Goal: Check status: Check status

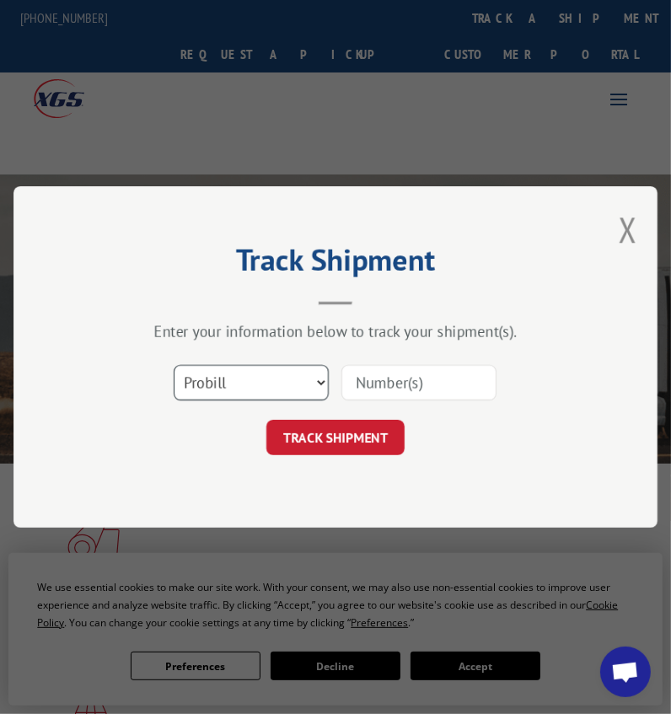
click at [251, 389] on select "Select category... Probill BOL PO" at bounding box center [251, 382] width 155 height 35
click at [174, 365] on select "Select category... Probill BOL PO" at bounding box center [251, 382] width 155 height 35
click at [406, 390] on input at bounding box center [418, 382] width 155 height 35
type input "816191"
click button "TRACK SHIPMENT" at bounding box center [335, 437] width 138 height 35
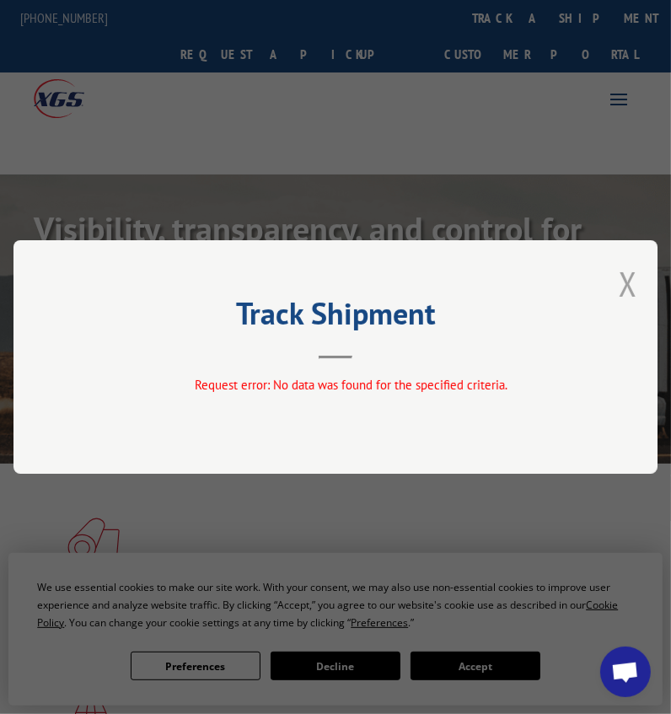
click at [630, 290] on button "Close modal" at bounding box center [628, 283] width 19 height 45
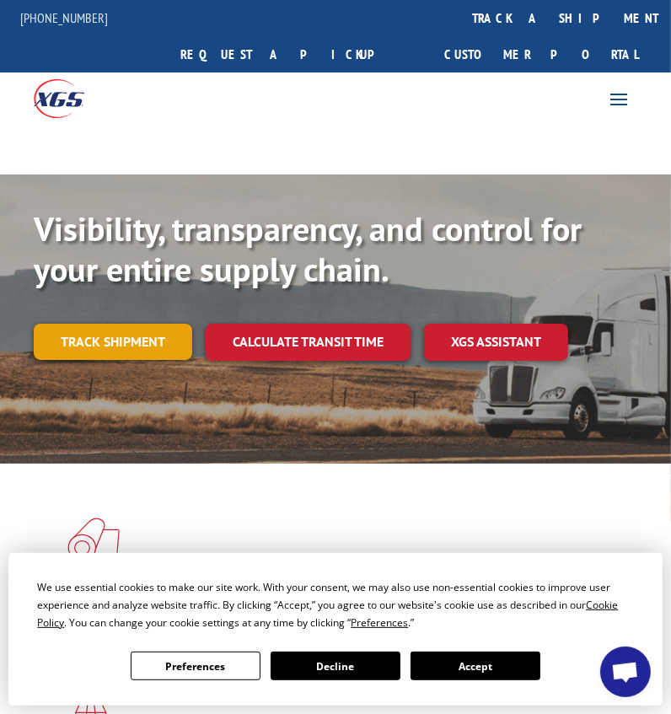
click at [92, 324] on link "Track shipment" at bounding box center [113, 341] width 159 height 35
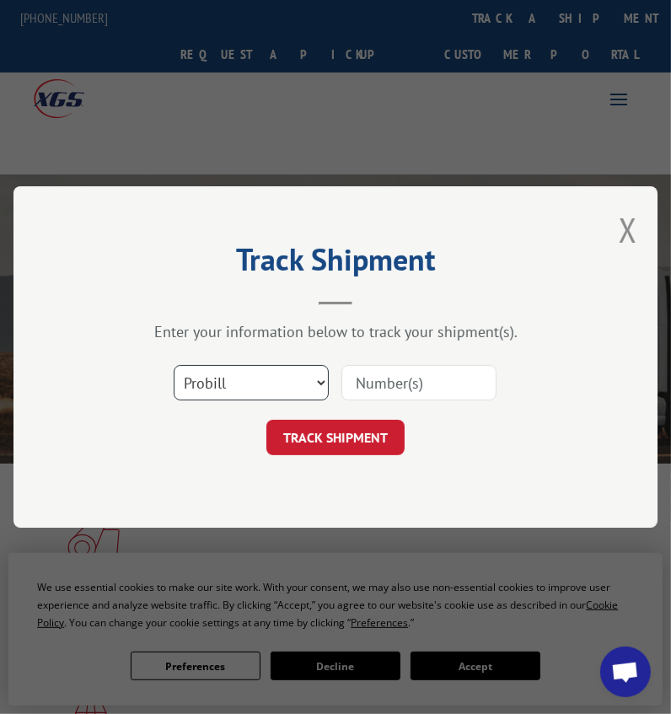
click at [209, 379] on select "Select category... Probill BOL PO" at bounding box center [251, 382] width 155 height 35
select select "bol"
click at [174, 365] on select "Select category... Probill BOL PO" at bounding box center [251, 382] width 155 height 35
click at [422, 363] on div at bounding box center [418, 382] width 155 height 39
click at [407, 372] on input at bounding box center [418, 382] width 155 height 35
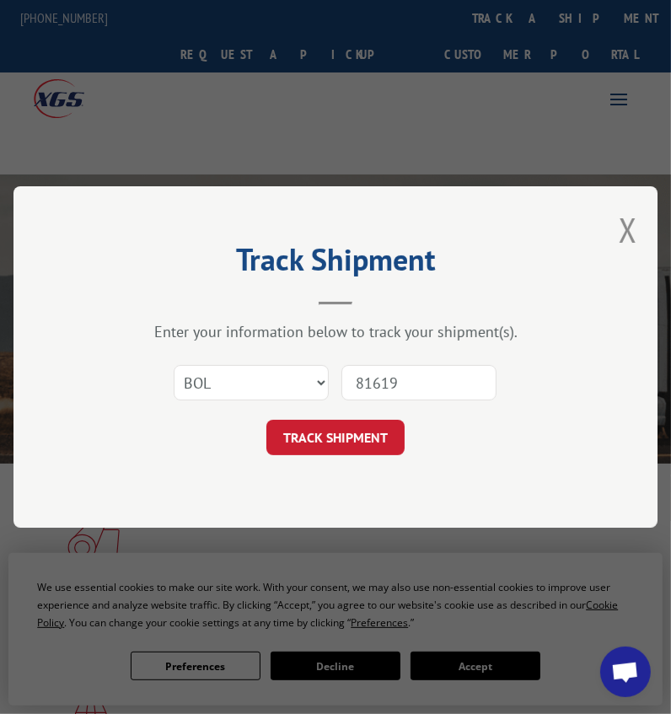
type input "816191"
click button "TRACK SHIPMENT" at bounding box center [335, 437] width 138 height 35
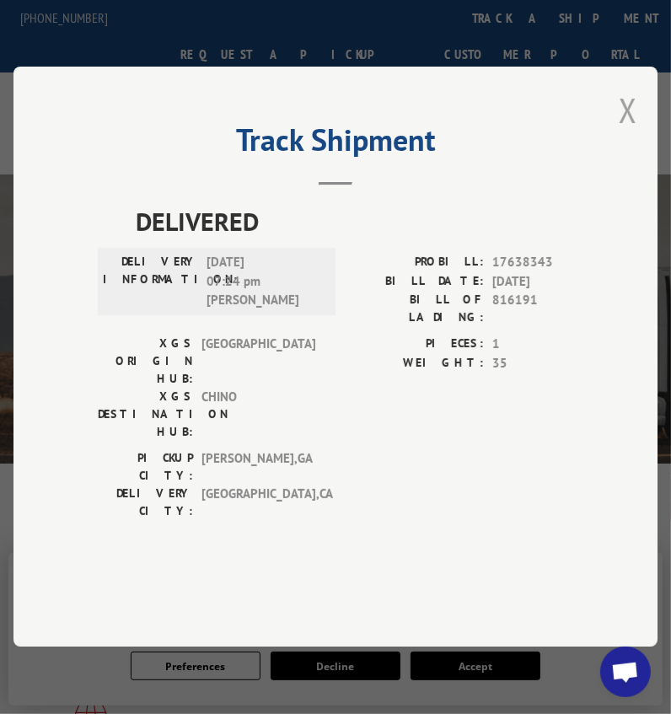
click at [631, 132] on button "Close modal" at bounding box center [628, 110] width 19 height 45
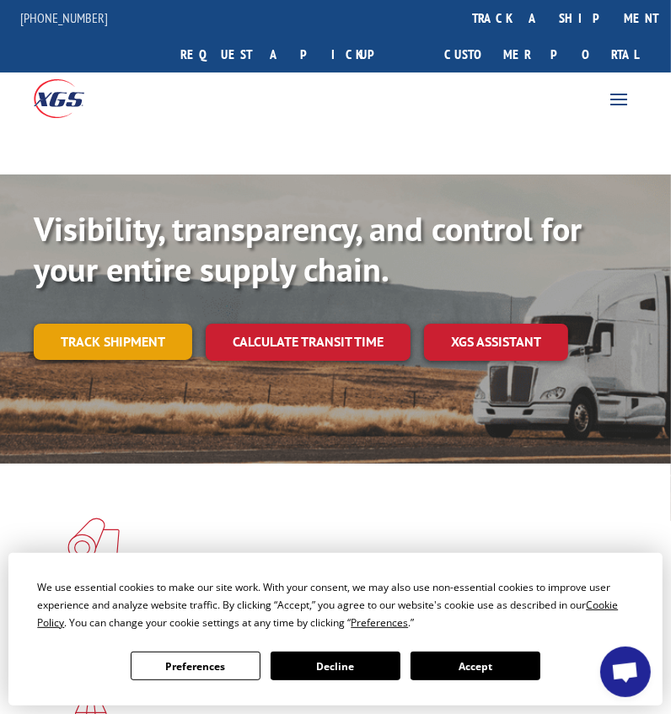
click at [140, 324] on link "Track shipment" at bounding box center [113, 341] width 159 height 35
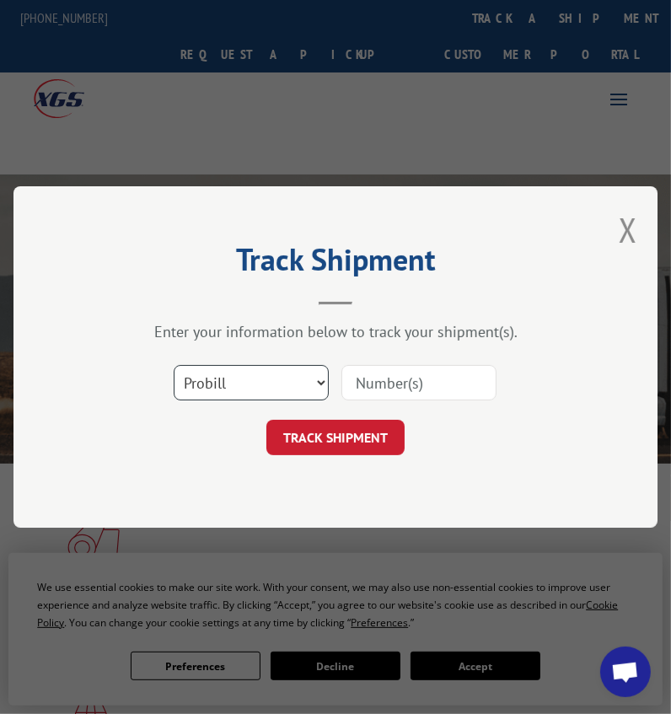
click at [214, 382] on select "Select category... Probill BOL PO" at bounding box center [251, 382] width 155 height 35
select select "bol"
click at [174, 365] on select "Select category... Probill BOL PO" at bounding box center [251, 382] width 155 height 35
click at [360, 375] on input at bounding box center [418, 382] width 155 height 35
type input "3390276"
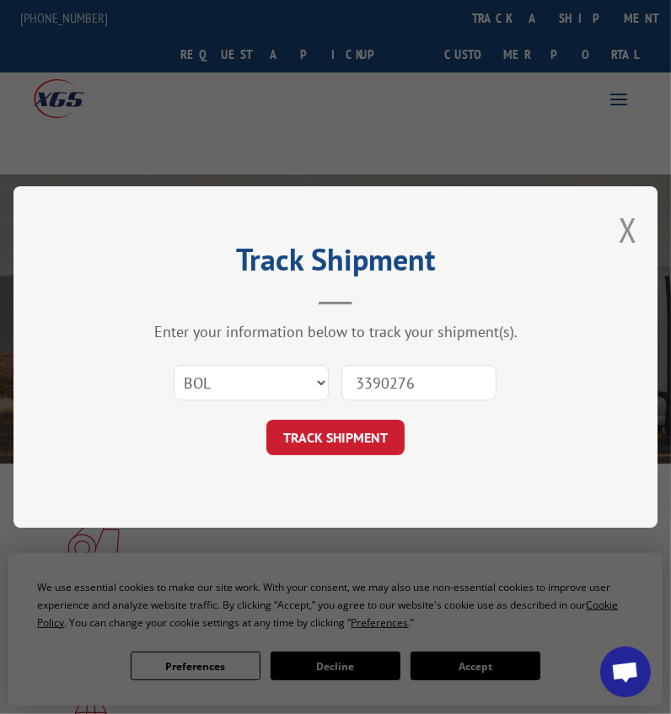
click button "TRACK SHIPMENT" at bounding box center [335, 437] width 138 height 35
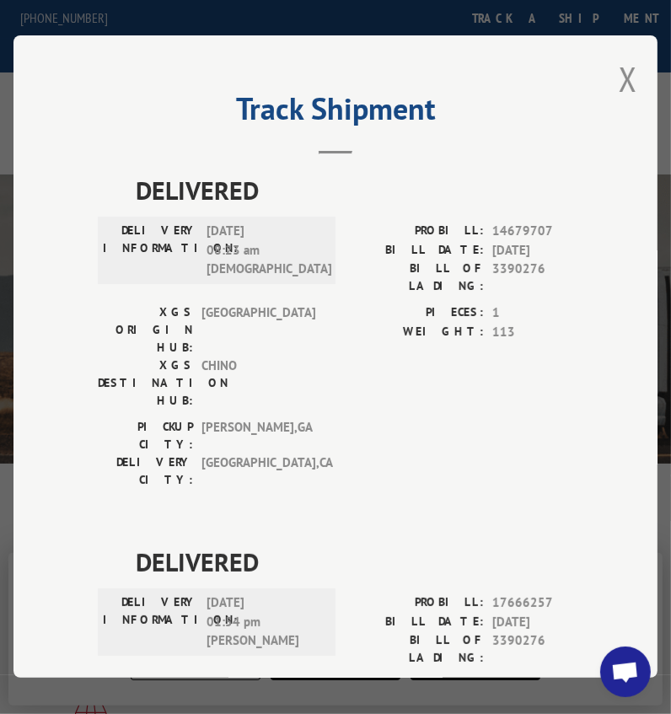
click at [621, 62] on button "Close modal" at bounding box center [628, 78] width 19 height 45
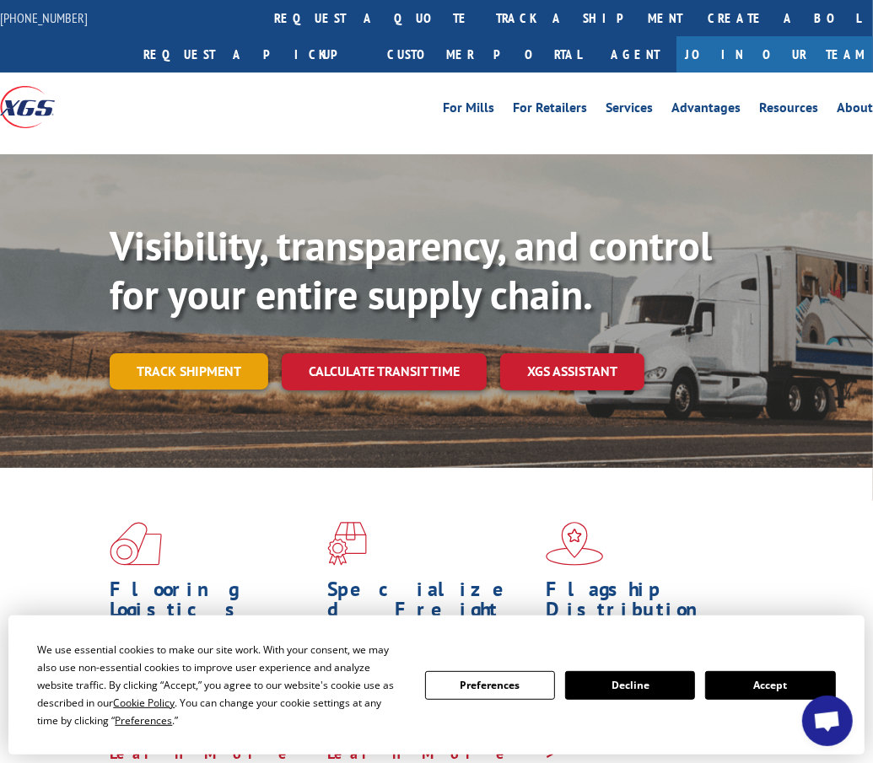
click at [228, 382] on link "Track shipment" at bounding box center [189, 370] width 159 height 35
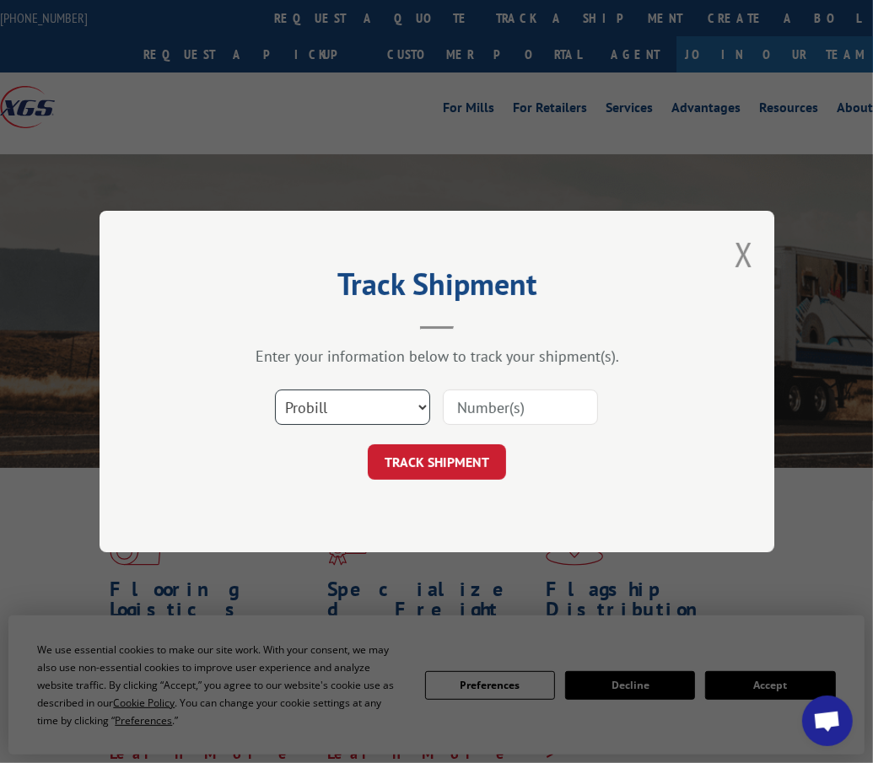
click at [381, 403] on select "Select category... Probill BOL PO" at bounding box center [352, 407] width 155 height 35
select select "bol"
click at [275, 390] on select "Select category... Probill BOL PO" at bounding box center [352, 407] width 155 height 35
click at [485, 417] on input at bounding box center [520, 407] width 155 height 35
type input "3390276"
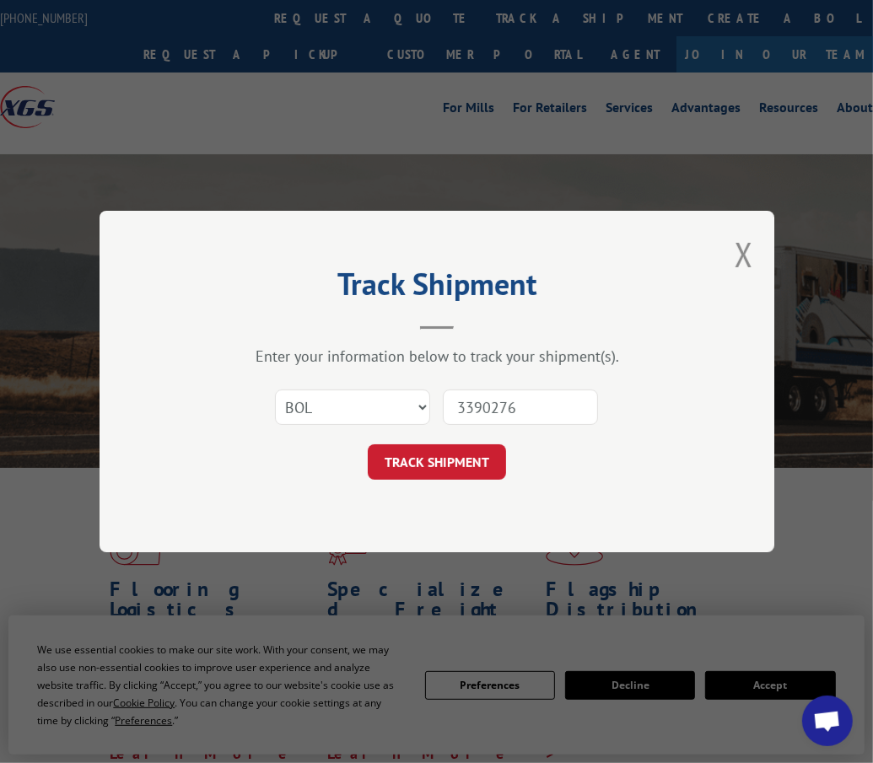
click button "TRACK SHIPMENT" at bounding box center [437, 461] width 138 height 35
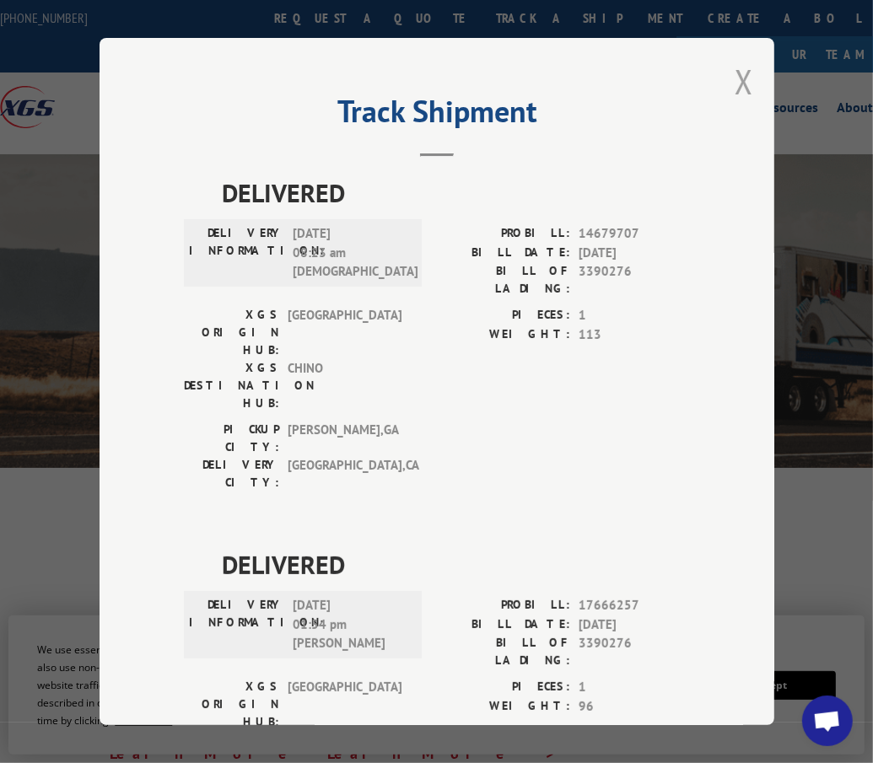
click at [743, 73] on button "Close modal" at bounding box center [743, 81] width 19 height 45
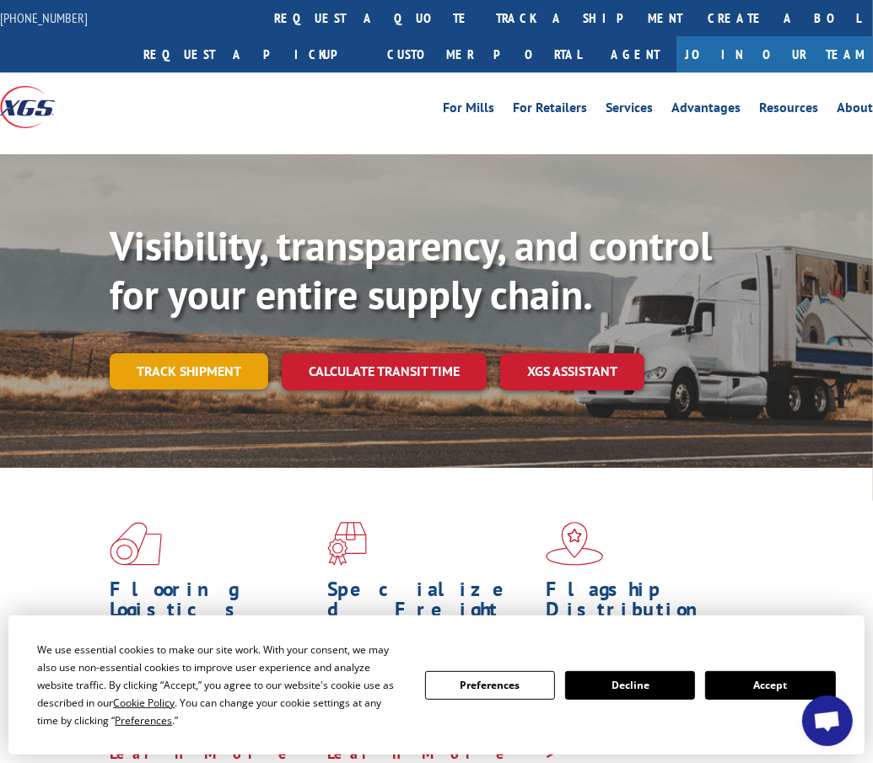
click at [213, 376] on link "Track shipment" at bounding box center [189, 370] width 159 height 35
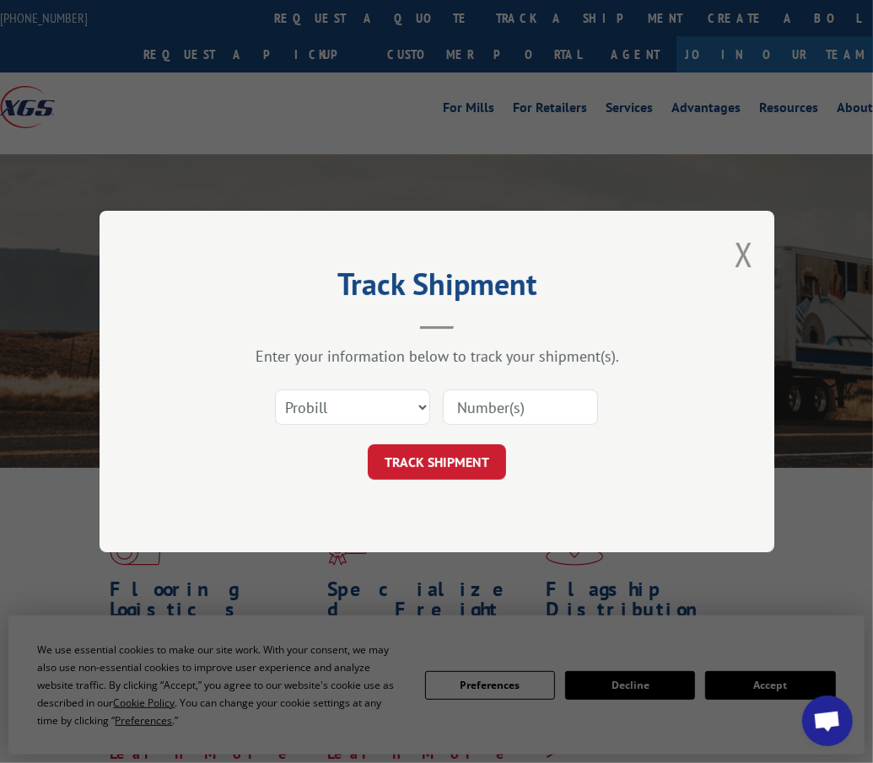
click at [668, 628] on div "Track Shipment Enter your information below to track your shipment(s). Select c…" at bounding box center [436, 381] width 873 height 763
click at [796, 649] on div "Track Shipment Enter your information below to track your shipment(s). Select c…" at bounding box center [436, 381] width 873 height 763
click at [355, 402] on select "Select category... Probill BOL PO" at bounding box center [352, 407] width 155 height 35
select select "bol"
click at [275, 390] on select "Select category... Probill BOL PO" at bounding box center [352, 407] width 155 height 35
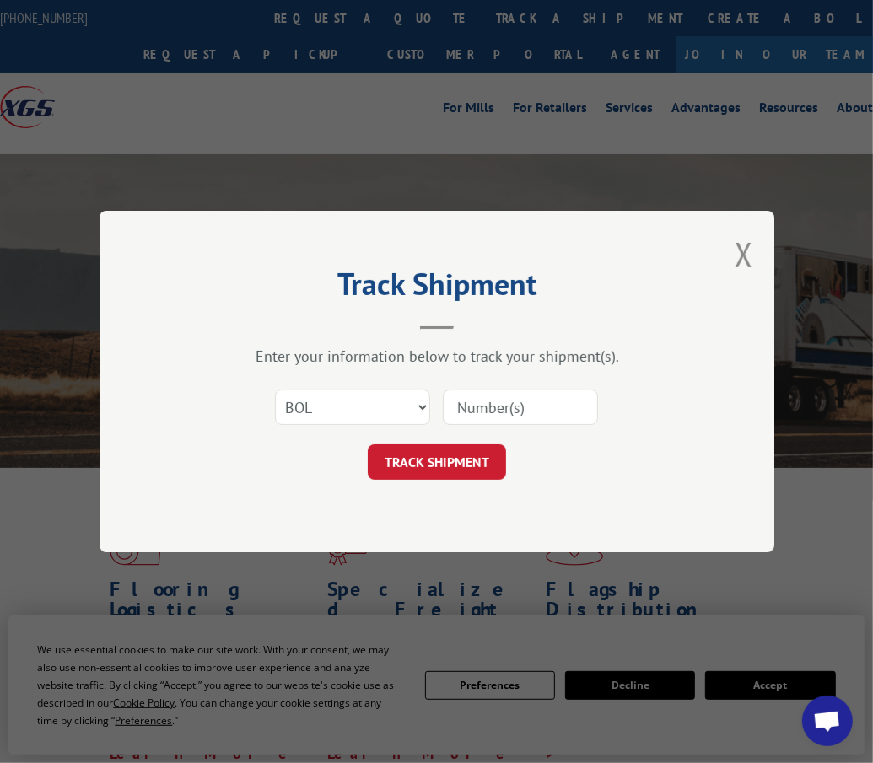
click at [565, 383] on div "Select category... Probill BOL PO" at bounding box center [437, 407] width 506 height 56
click at [540, 411] on input at bounding box center [520, 407] width 155 height 35
type input "7037011"
click button "TRACK SHIPMENT" at bounding box center [437, 461] width 138 height 35
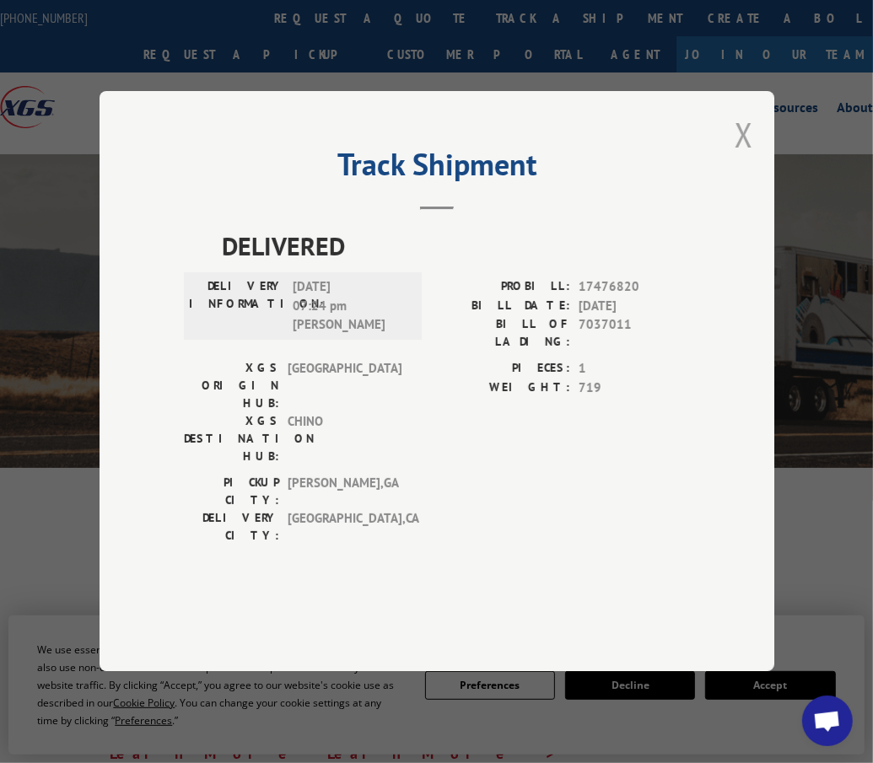
click at [744, 157] on button "Close modal" at bounding box center [743, 134] width 19 height 45
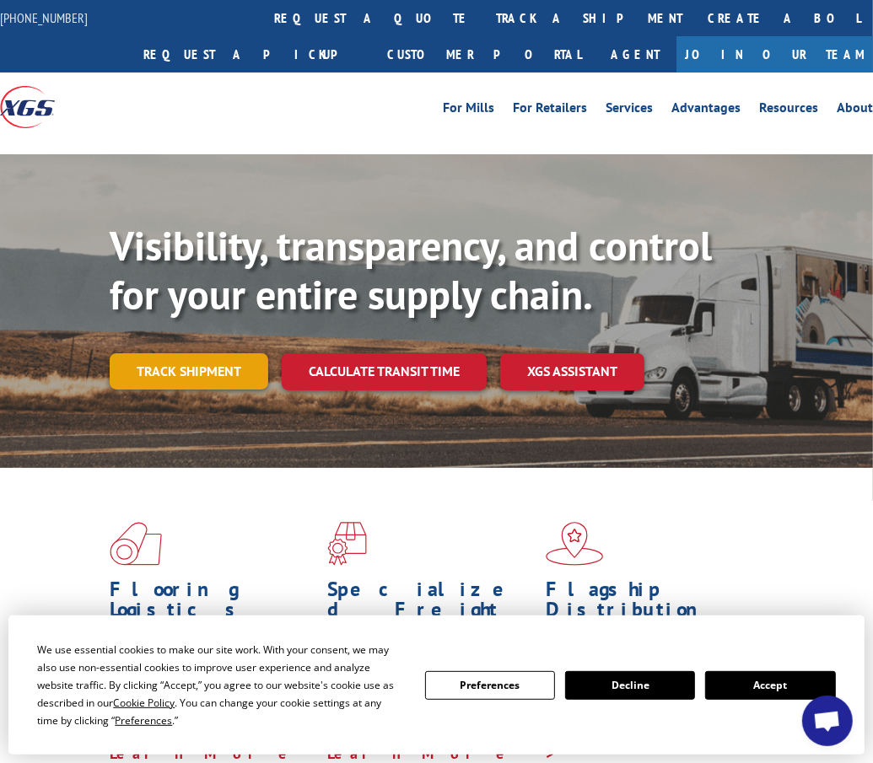
click at [218, 379] on link "Track shipment" at bounding box center [189, 370] width 159 height 35
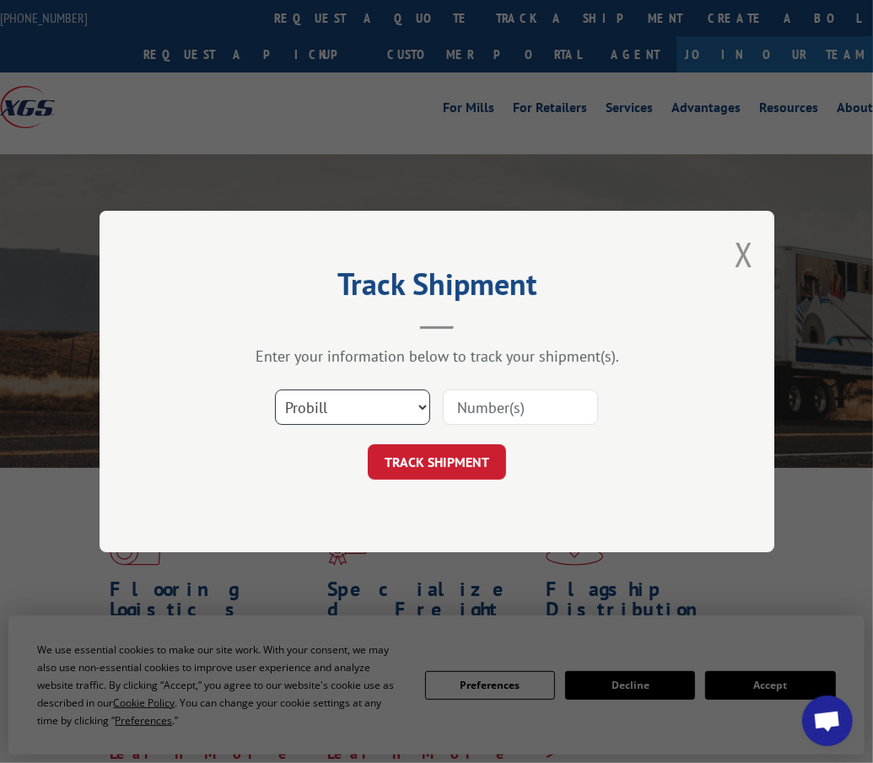
click at [306, 404] on select "Select category... Probill BOL PO" at bounding box center [352, 407] width 155 height 35
select select "bol"
click at [275, 390] on select "Select category... Probill BOL PO" at bounding box center [352, 407] width 155 height 35
click at [474, 412] on input at bounding box center [520, 407] width 155 height 35
type input "3393004"
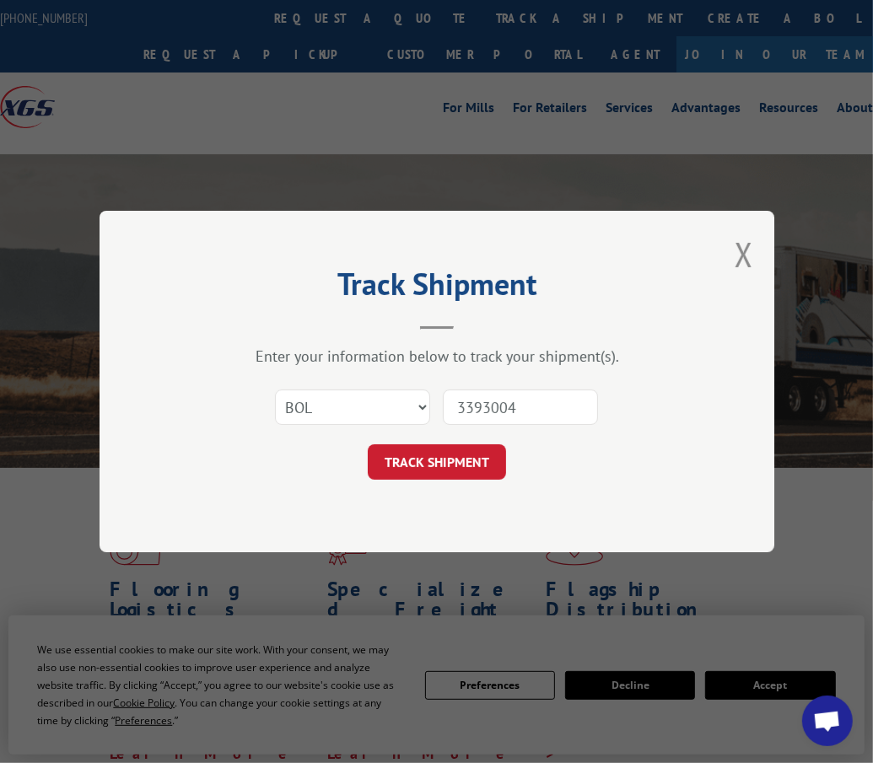
click button "TRACK SHIPMENT" at bounding box center [437, 461] width 138 height 35
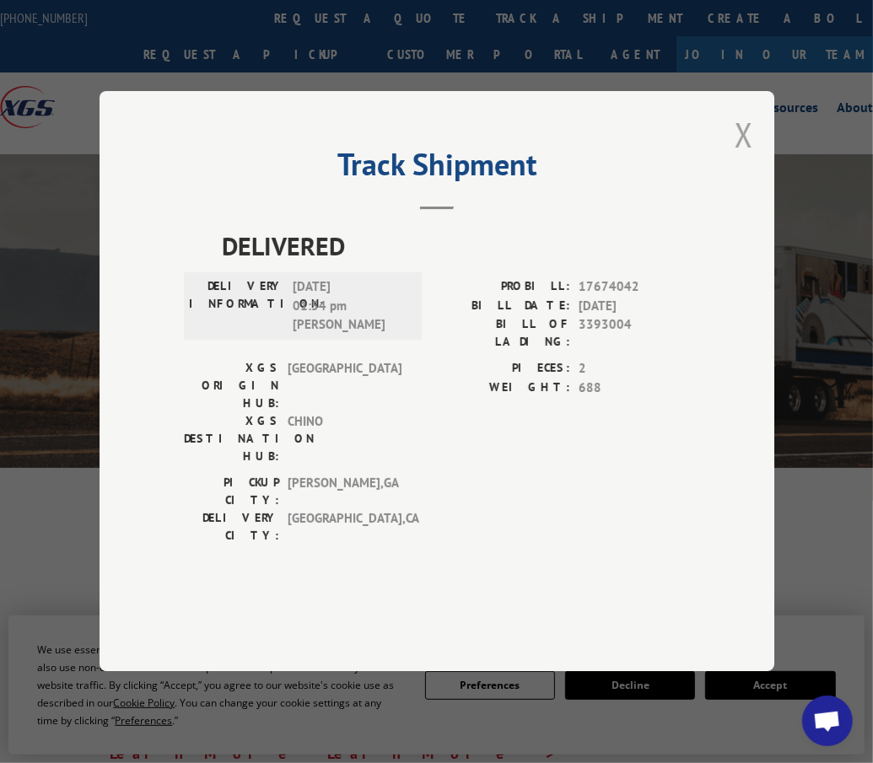
click at [744, 157] on button "Close modal" at bounding box center [743, 134] width 19 height 45
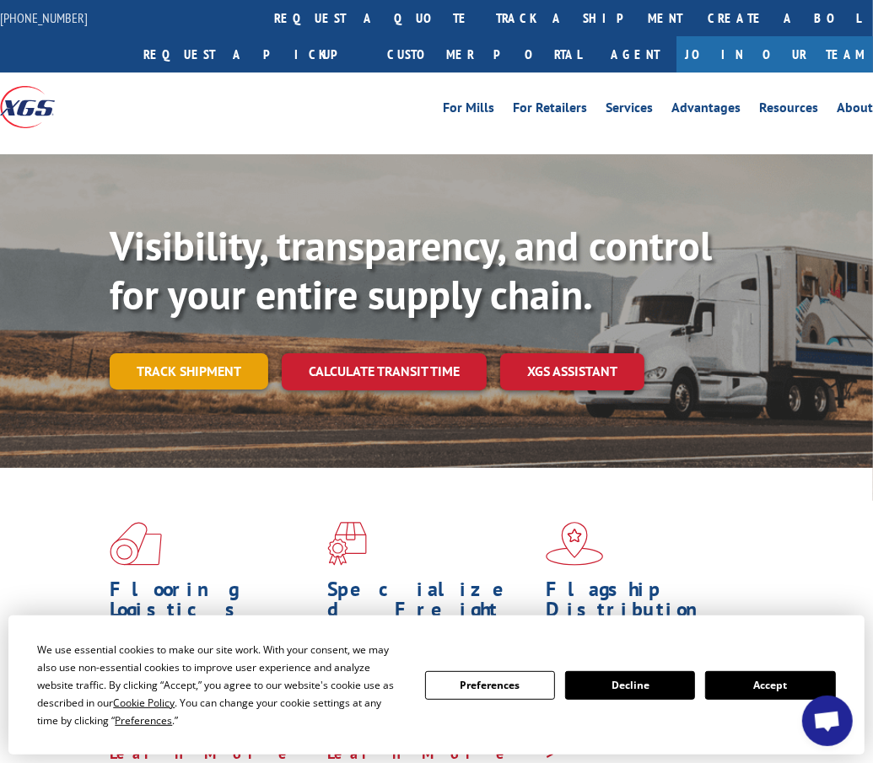
click at [122, 373] on link "Track shipment" at bounding box center [189, 370] width 159 height 35
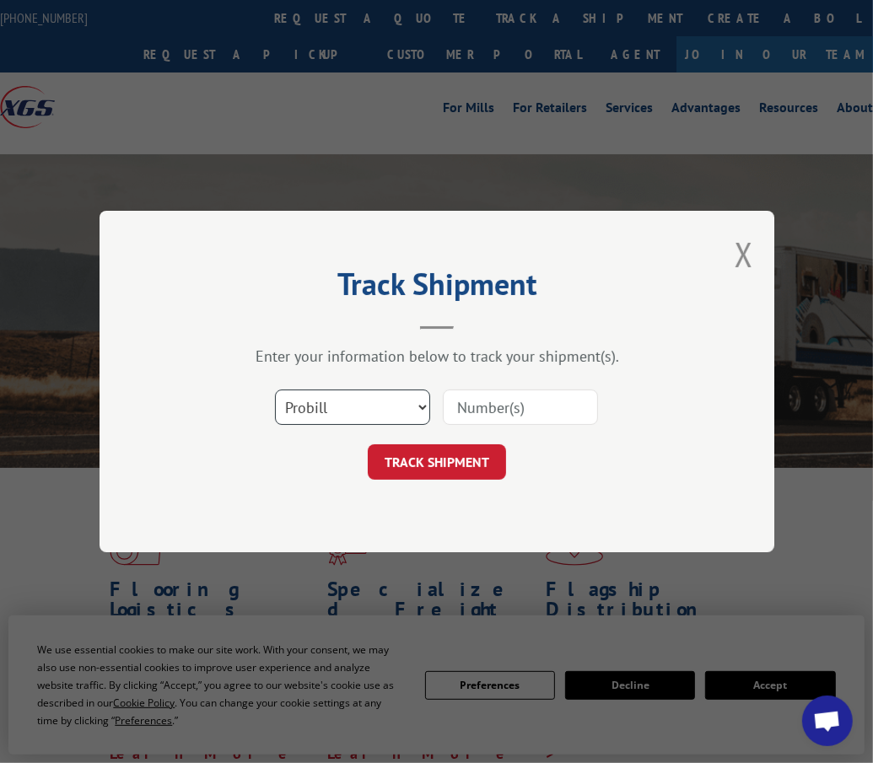
click at [298, 405] on select "Select category... Probill BOL PO" at bounding box center [352, 407] width 155 height 35
select select "bol"
click at [275, 390] on select "Select category... Probill BOL PO" at bounding box center [352, 407] width 155 height 35
click at [508, 411] on input at bounding box center [520, 407] width 155 height 35
type input "3393004"
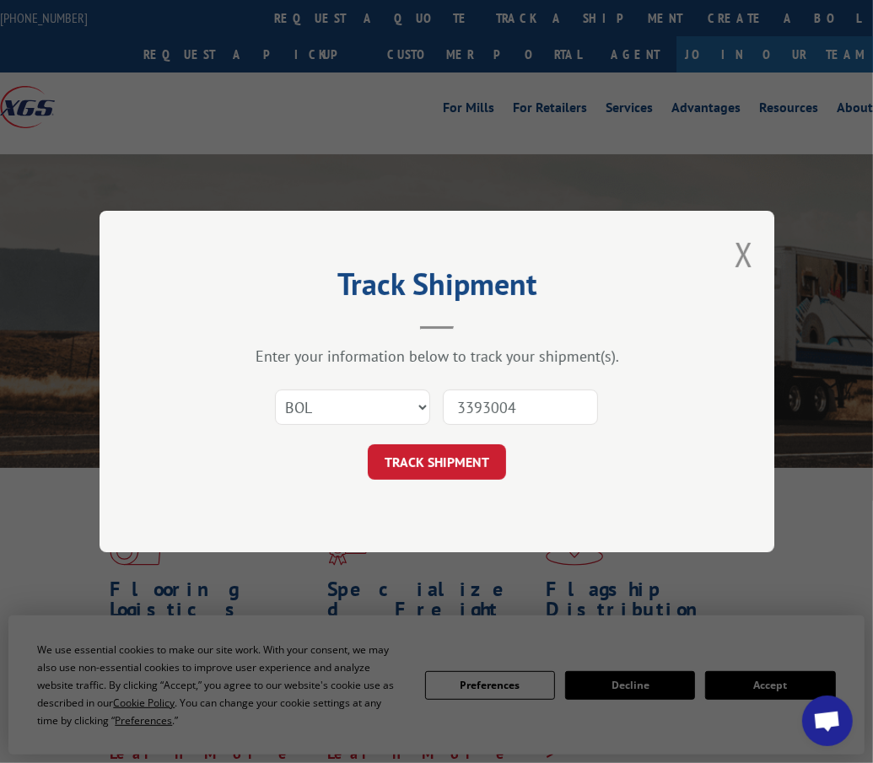
click button "TRACK SHIPMENT" at bounding box center [437, 461] width 138 height 35
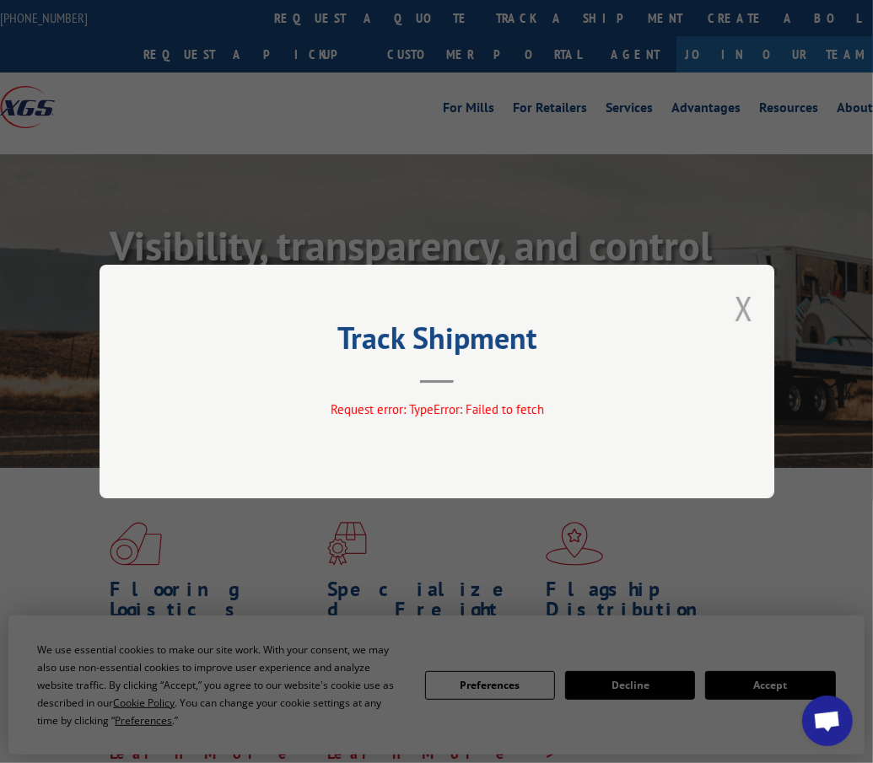
click at [745, 308] on button "Close modal" at bounding box center [743, 308] width 19 height 45
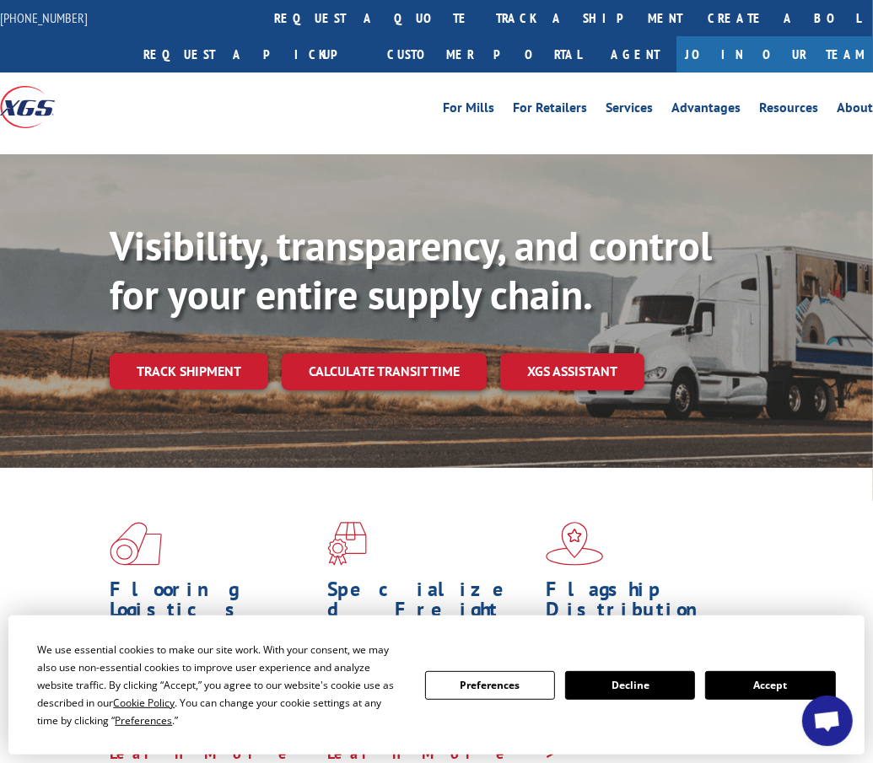
click at [725, 691] on button "Accept" at bounding box center [770, 685] width 130 height 29
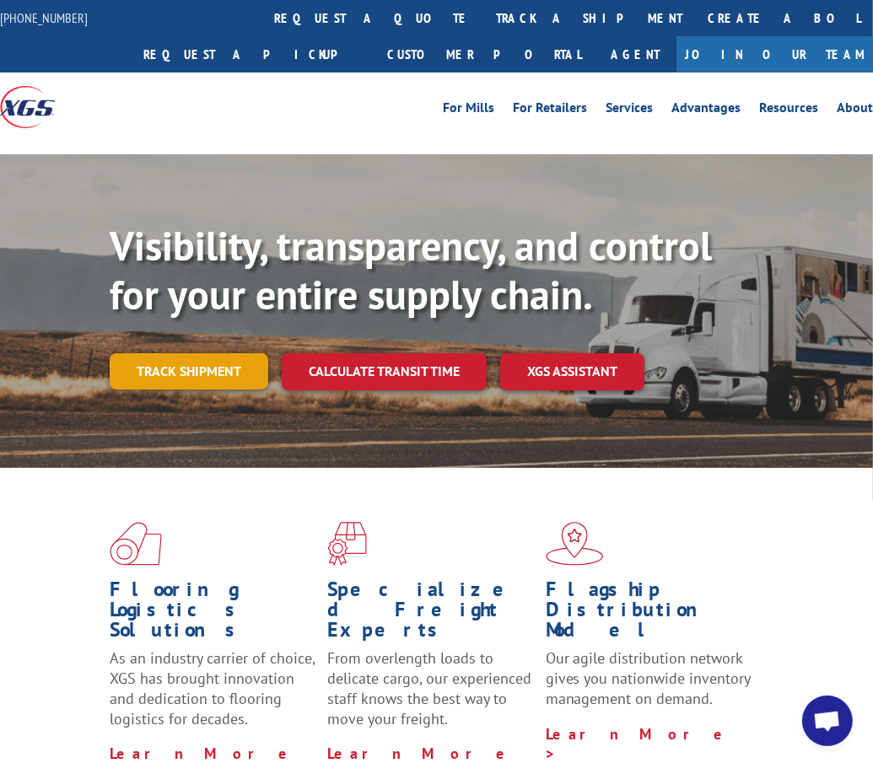
click at [124, 380] on link "Track shipment" at bounding box center [189, 370] width 159 height 35
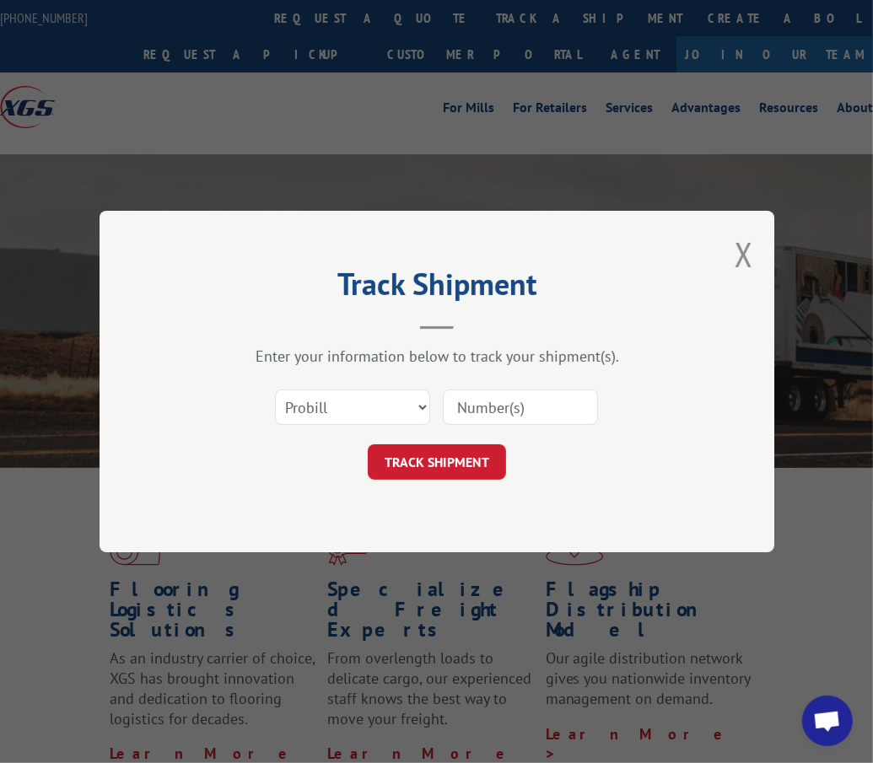
click at [332, 388] on div "Select category... Probill BOL PO" at bounding box center [352, 407] width 153 height 39
click at [321, 427] on div "Select category... Probill BOL PO" at bounding box center [437, 407] width 506 height 56
click at [331, 412] on select "Select category... Probill BOL PO" at bounding box center [352, 407] width 155 height 35
select select "bol"
click at [275, 390] on select "Select category... Probill BOL PO" at bounding box center [352, 407] width 155 height 35
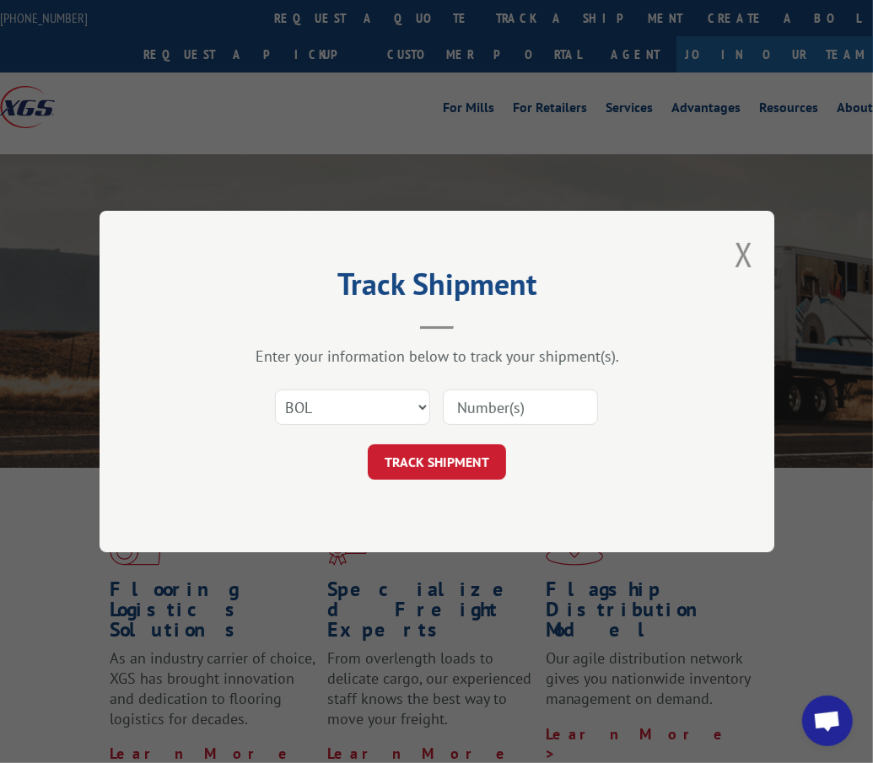
click at [448, 415] on input at bounding box center [520, 407] width 155 height 35
type input "3393004"
click button "TRACK SHIPMENT" at bounding box center [437, 461] width 138 height 35
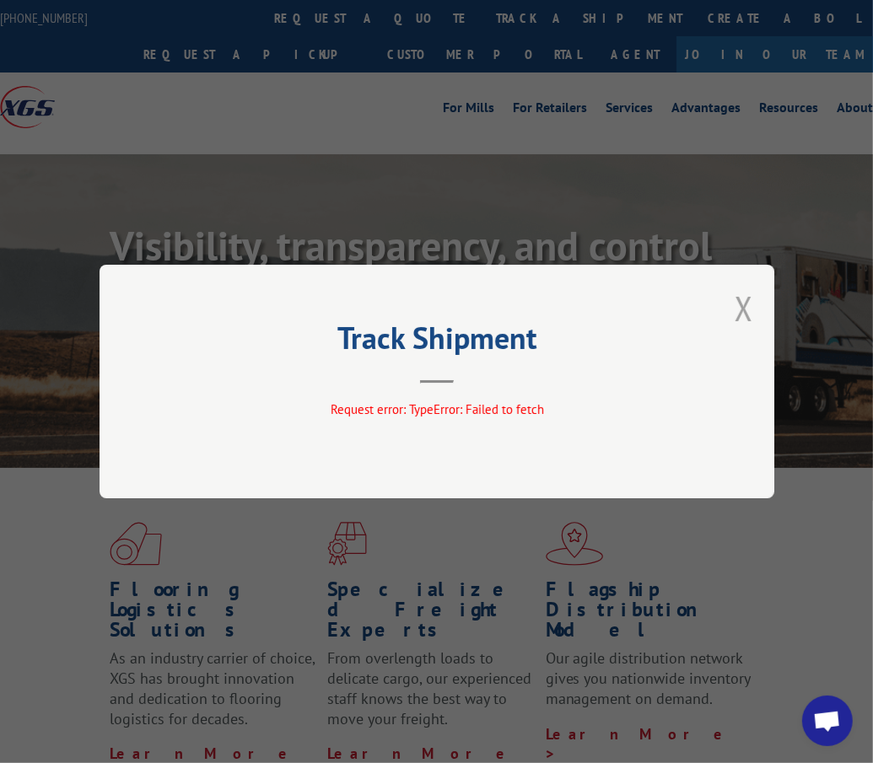
click at [745, 313] on button "Close modal" at bounding box center [743, 308] width 19 height 45
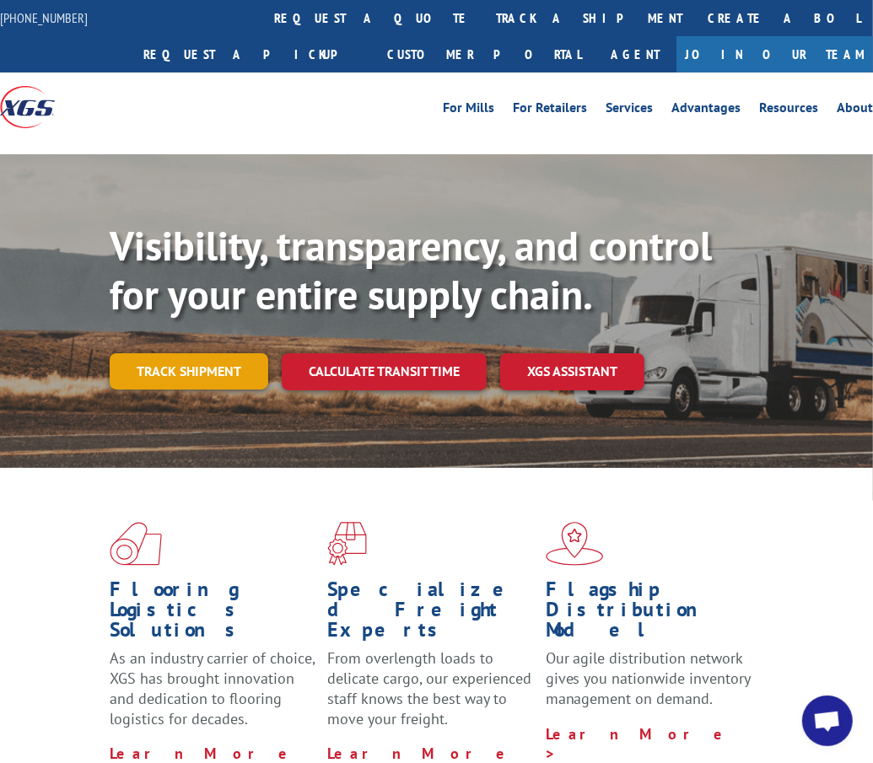
click at [174, 381] on link "Track shipment" at bounding box center [189, 370] width 159 height 35
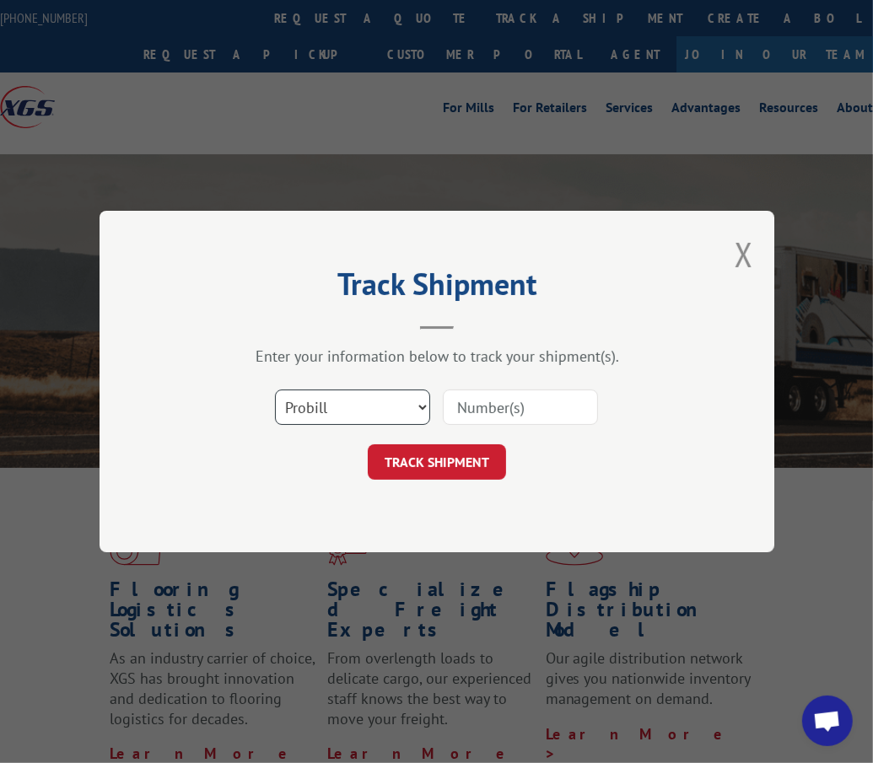
click at [298, 417] on select "Select category... Probill BOL PO" at bounding box center [352, 407] width 155 height 35
select select "bol"
click at [275, 390] on select "Select category... Probill BOL PO" at bounding box center [352, 407] width 155 height 35
click at [503, 408] on input at bounding box center [520, 407] width 155 height 35
type input "3393004"
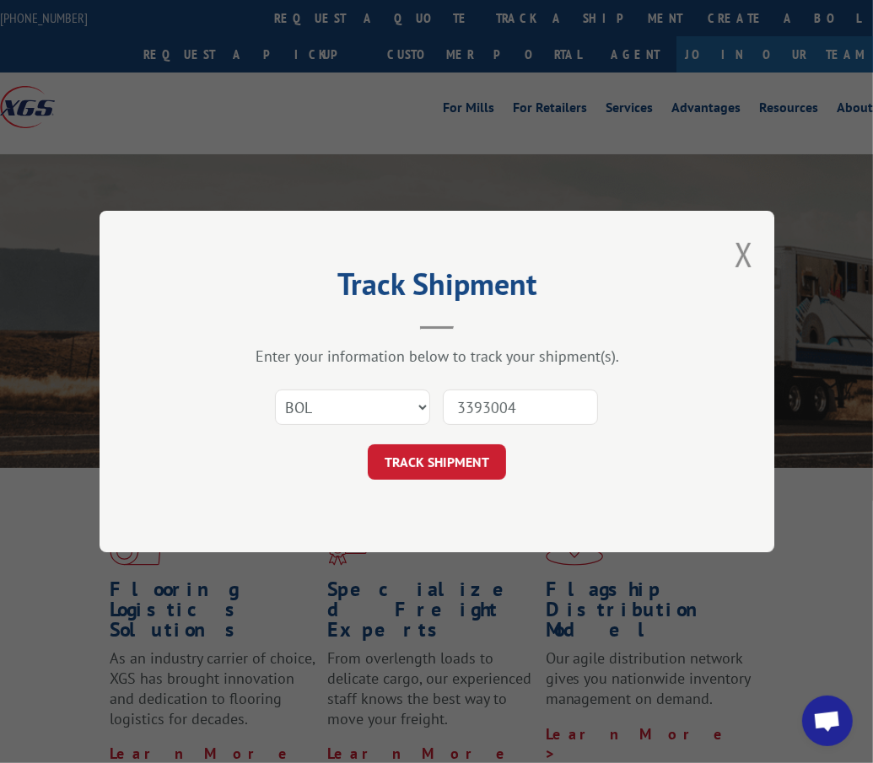
click button "TRACK SHIPMENT" at bounding box center [437, 461] width 138 height 35
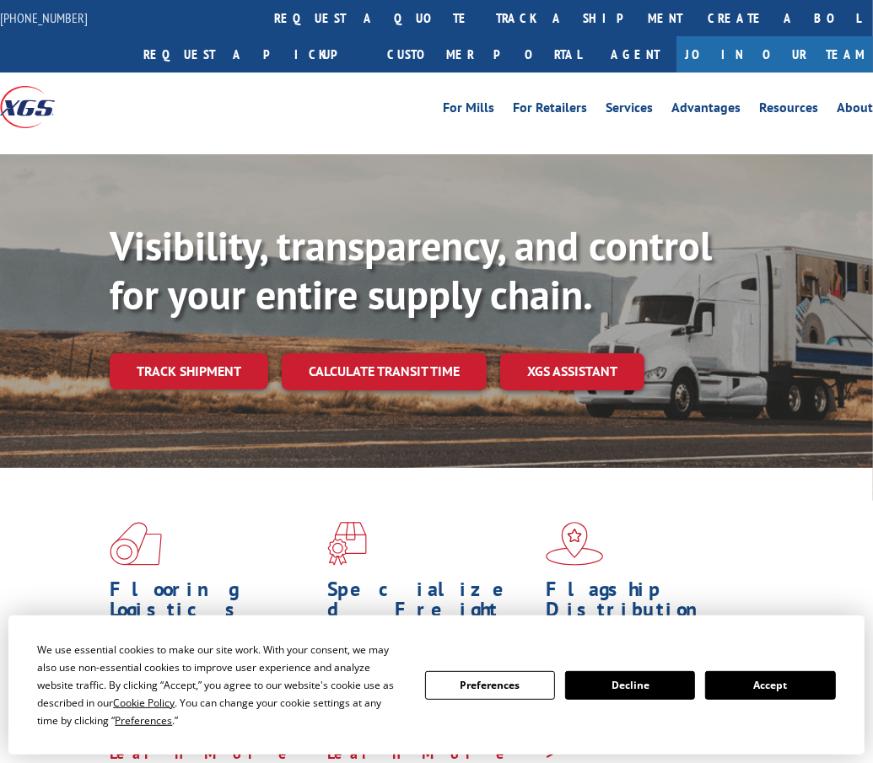
click at [759, 687] on button "Accept" at bounding box center [770, 685] width 130 height 29
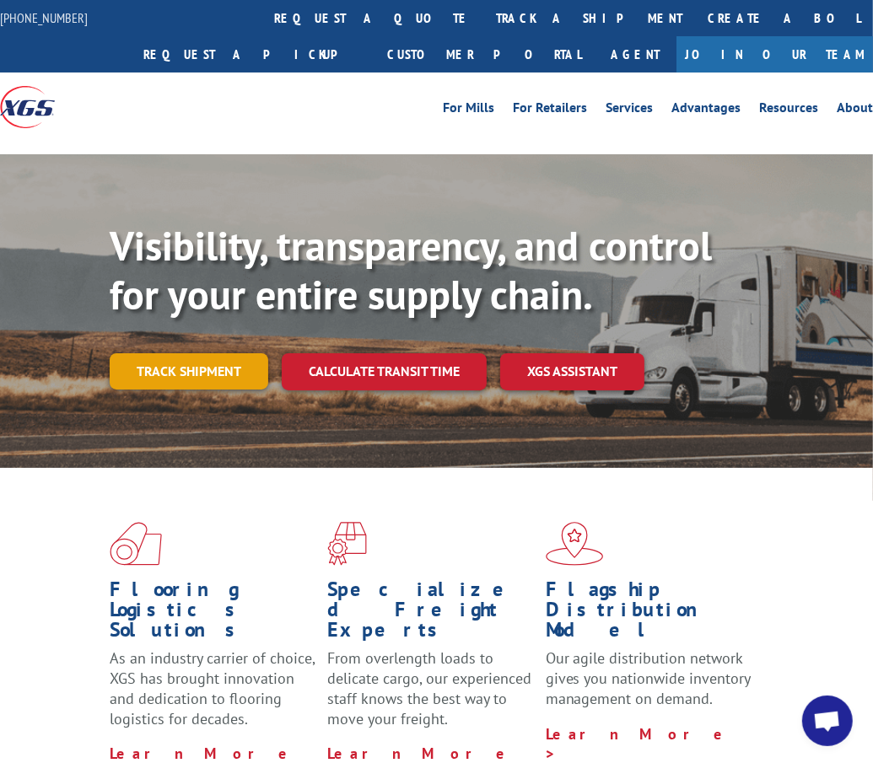
click at [243, 375] on link "Track shipment" at bounding box center [189, 370] width 159 height 35
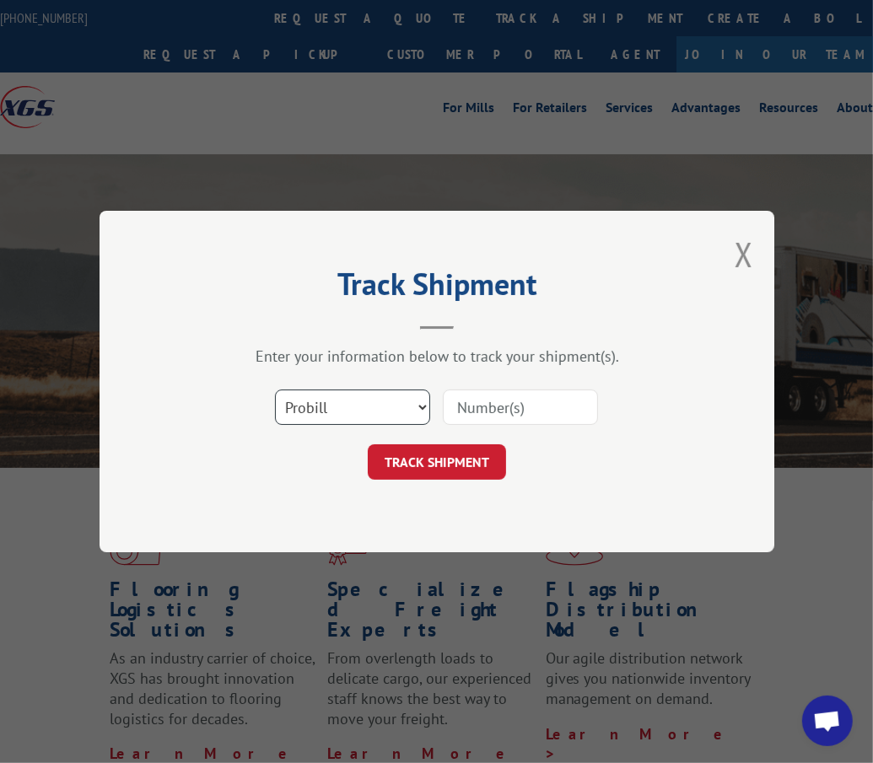
click at [342, 408] on select "Select category... Probill BOL PO" at bounding box center [352, 407] width 155 height 35
select select "bol"
click at [275, 390] on select "Select category... Probill BOL PO" at bounding box center [352, 407] width 155 height 35
click at [530, 404] on input at bounding box center [520, 407] width 155 height 35
type input "54401914"
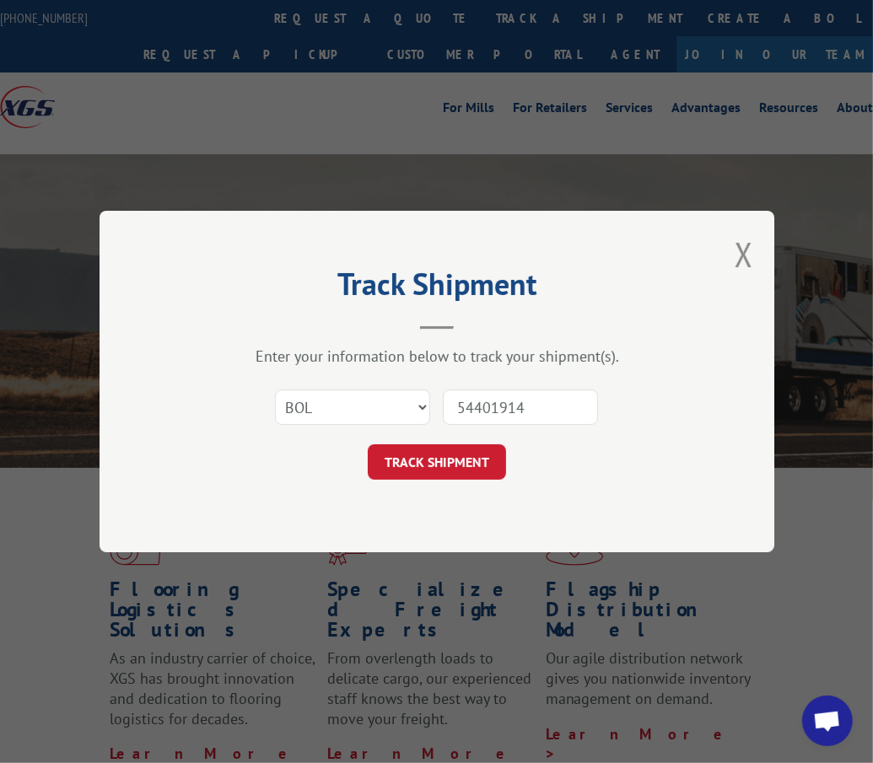
click button "TRACK SHIPMENT" at bounding box center [437, 461] width 138 height 35
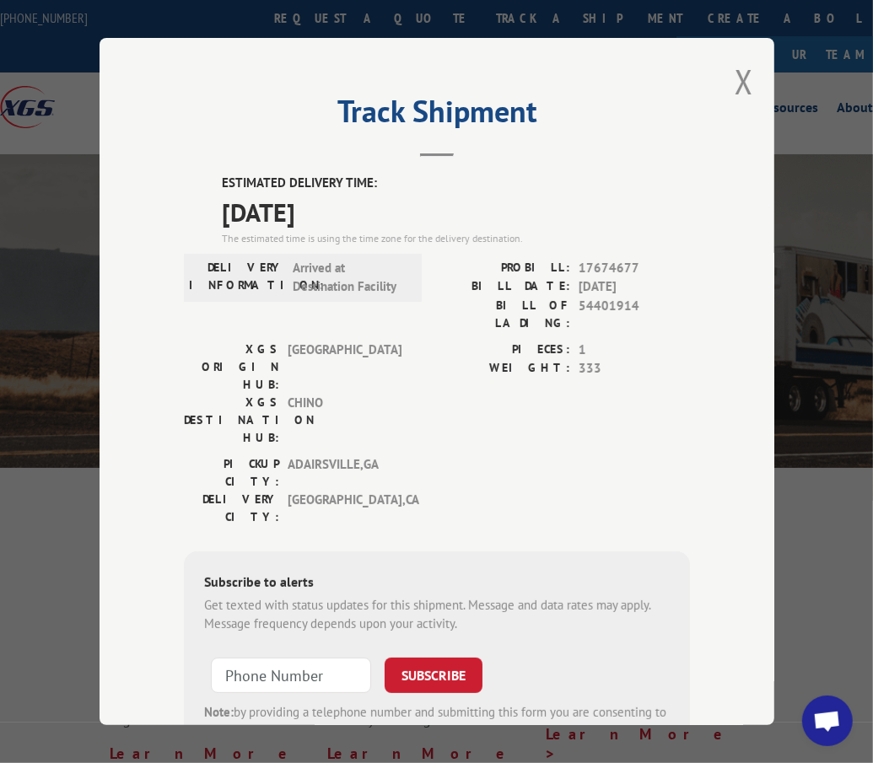
click at [532, 455] on div "PICKUP CITY: [GEOGRAPHIC_DATA] , [GEOGRAPHIC_DATA] DELIVERY CITY: [GEOGRAPHIC_D…" at bounding box center [437, 494] width 506 height 79
click at [737, 73] on button "Close modal" at bounding box center [743, 81] width 19 height 45
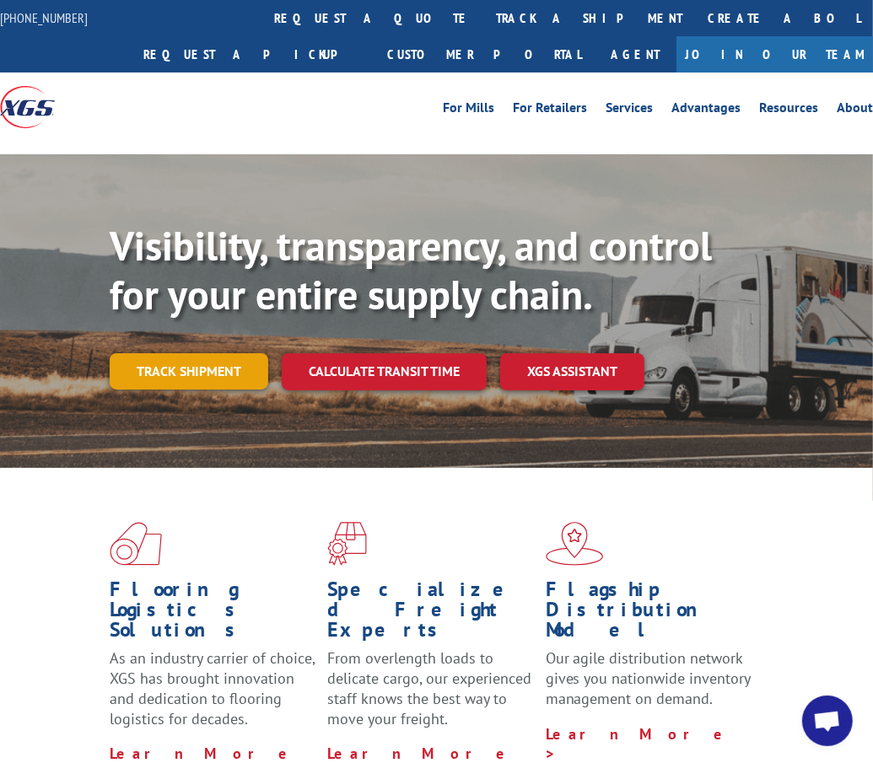
click at [217, 375] on link "Track shipment" at bounding box center [189, 370] width 159 height 35
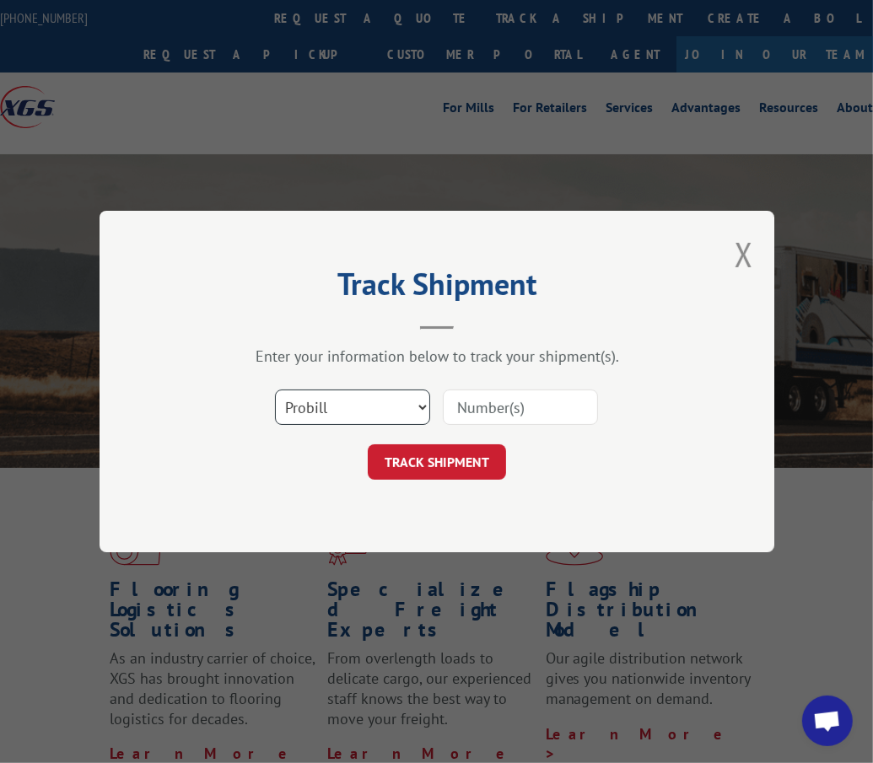
drag, startPoint x: 324, startPoint y: 394, endPoint x: 299, endPoint y: 420, distance: 35.8
click at [324, 394] on select "Select category... Probill BOL PO" at bounding box center [352, 407] width 155 height 35
select select "bol"
click at [275, 390] on select "Select category... Probill BOL PO" at bounding box center [352, 407] width 155 height 35
click at [518, 408] on input at bounding box center [520, 407] width 155 height 35
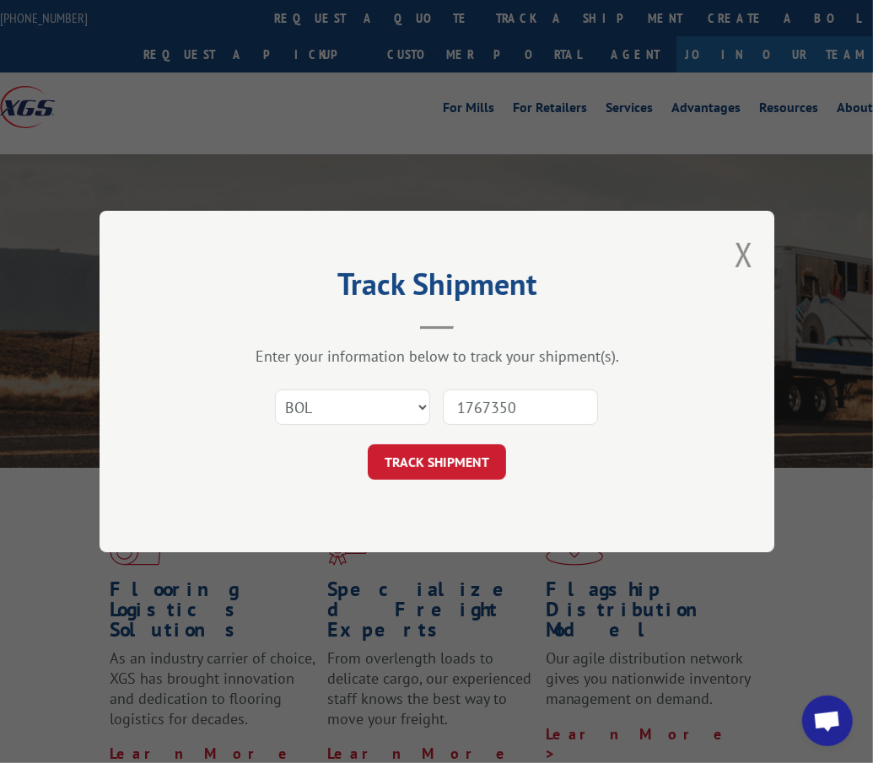
type input "17673503"
click button "TRACK SHIPMENT" at bounding box center [437, 461] width 138 height 35
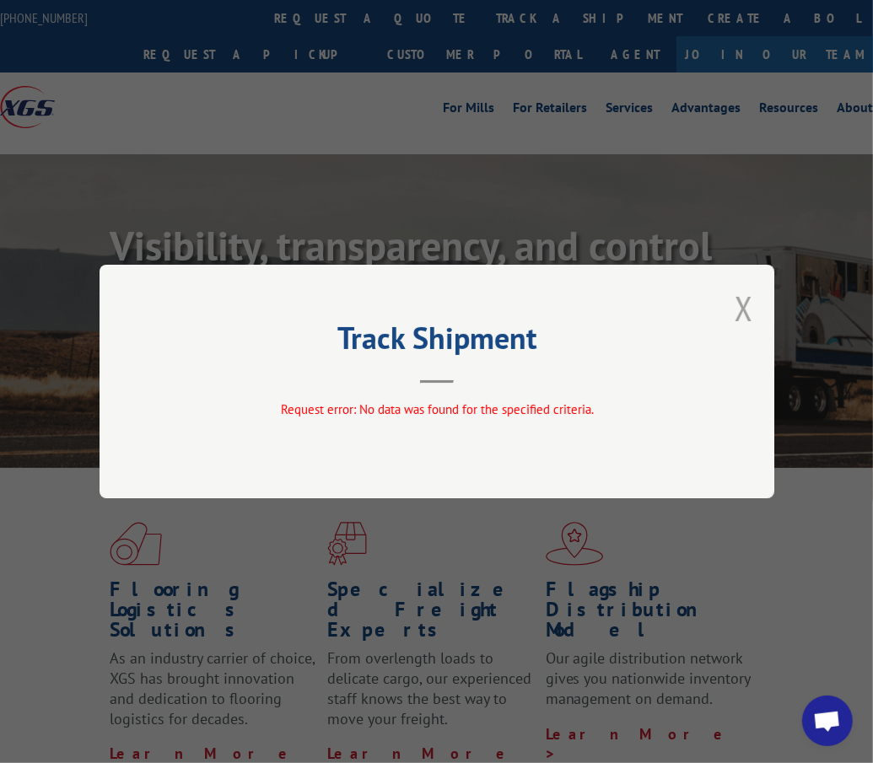
click at [740, 293] on button "Close modal" at bounding box center [743, 308] width 19 height 45
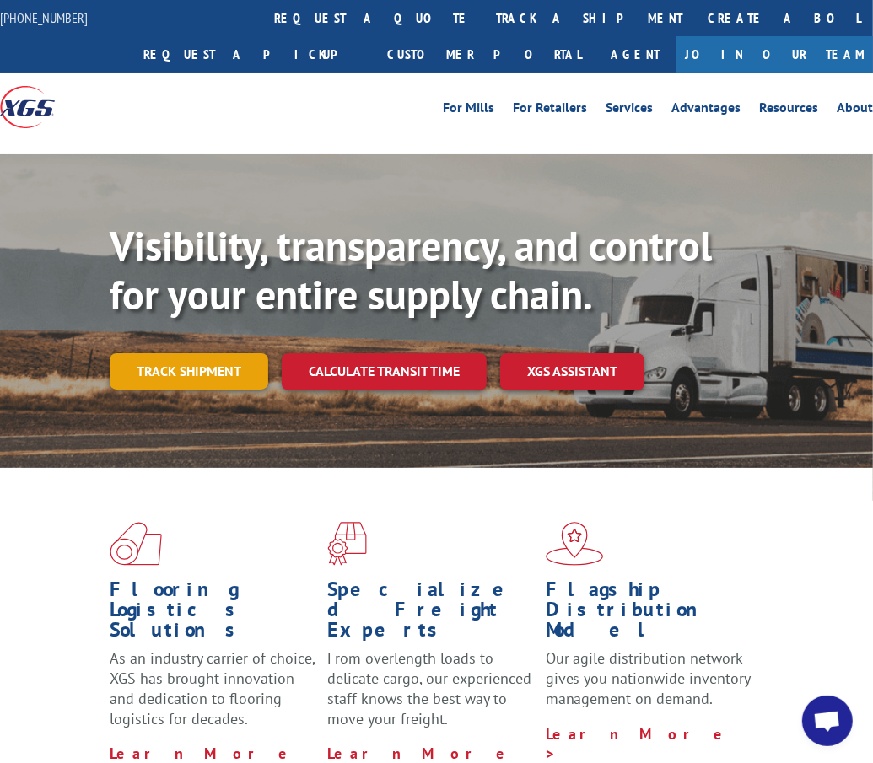
click at [228, 370] on link "Track shipment" at bounding box center [189, 370] width 159 height 35
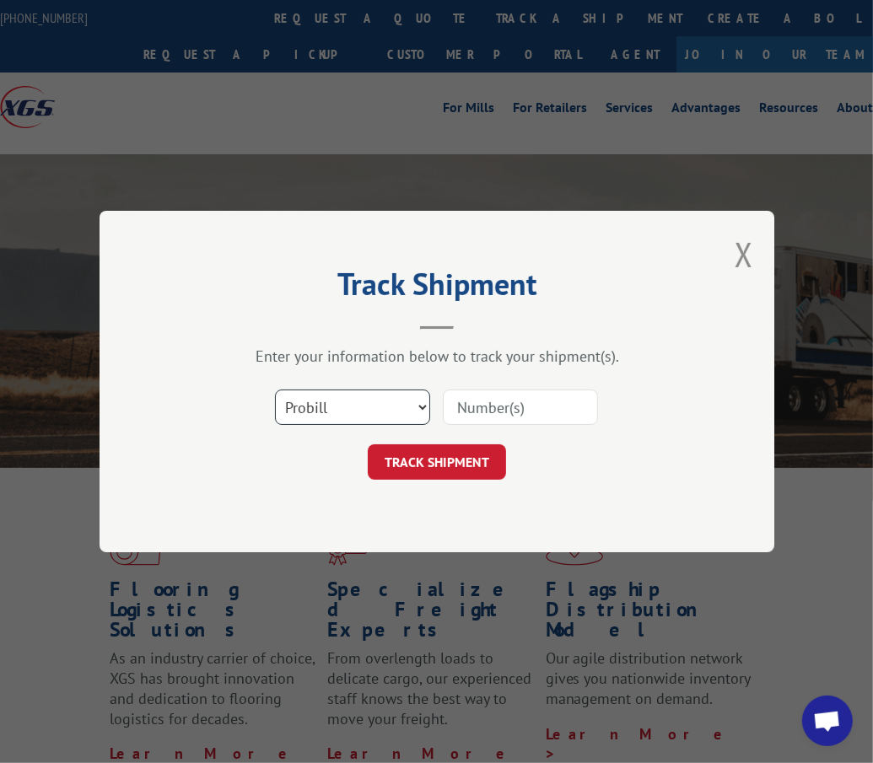
click at [329, 408] on select "Select category... Probill BOL PO" at bounding box center [352, 407] width 155 height 35
select select "bol"
click at [275, 390] on select "Select category... Probill BOL PO" at bounding box center [352, 407] width 155 height 35
click at [443, 399] on input at bounding box center [520, 407] width 155 height 35
type input "17673503"
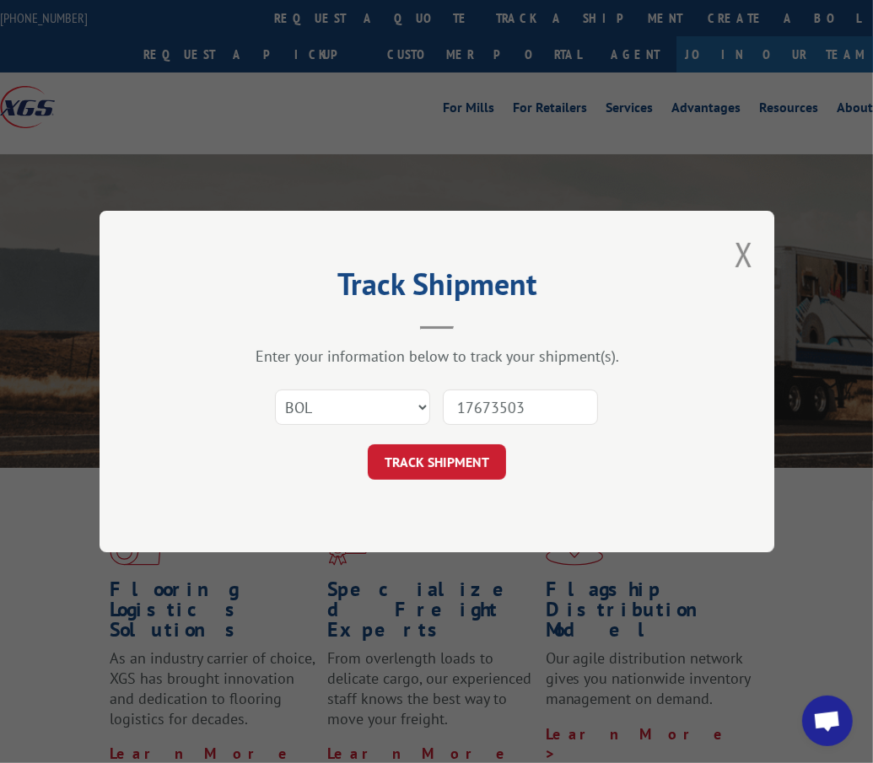
click button "TRACK SHIPMENT" at bounding box center [437, 461] width 138 height 35
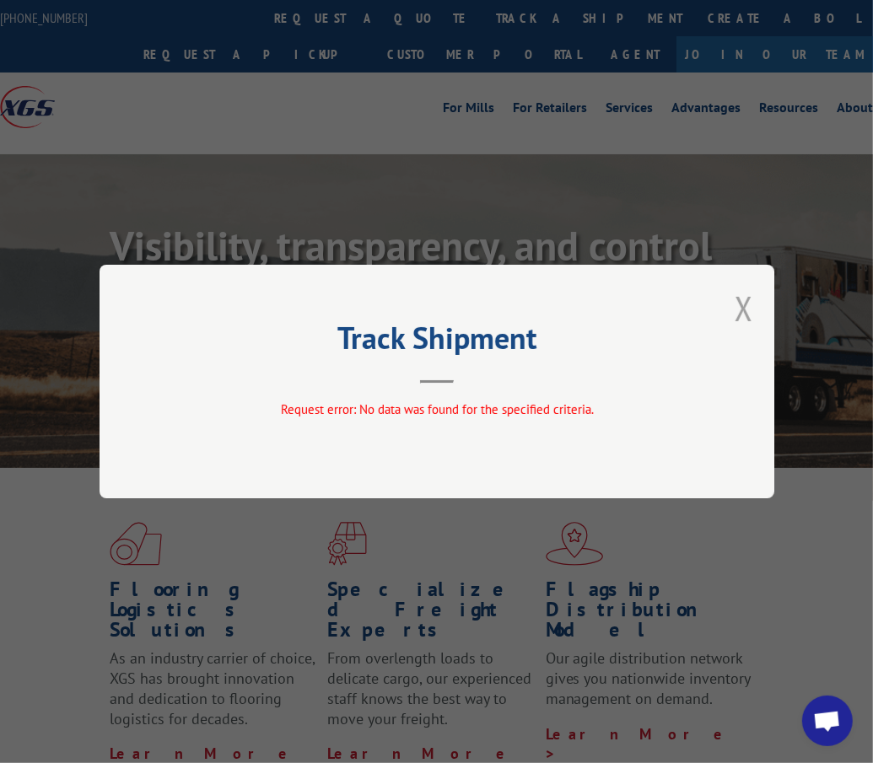
click at [752, 313] on button "Close modal" at bounding box center [743, 308] width 19 height 45
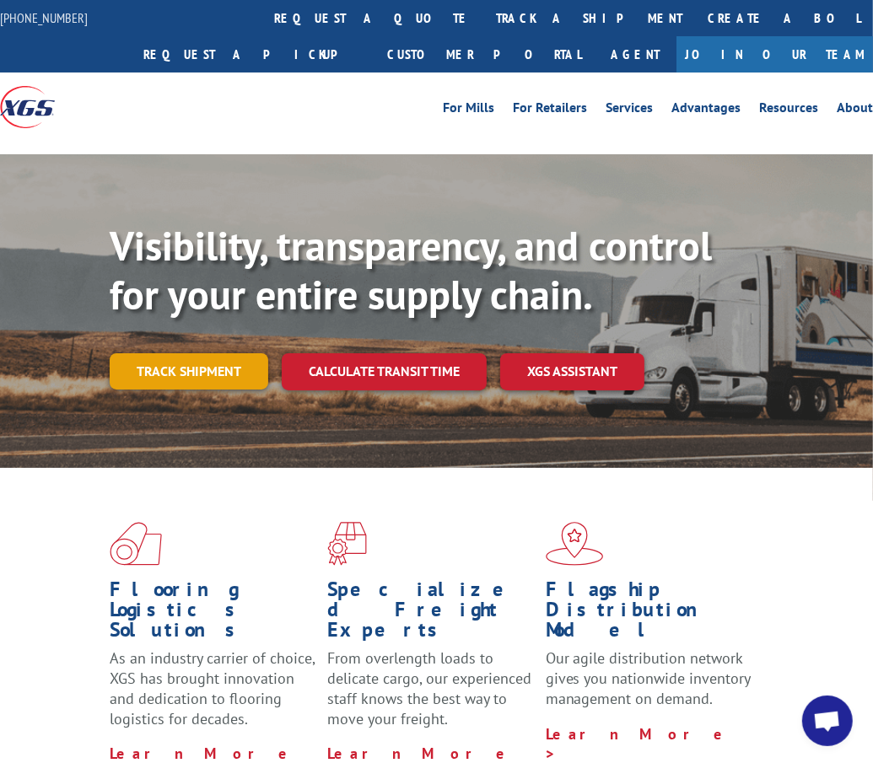
click at [168, 363] on link "Track shipment" at bounding box center [189, 370] width 159 height 35
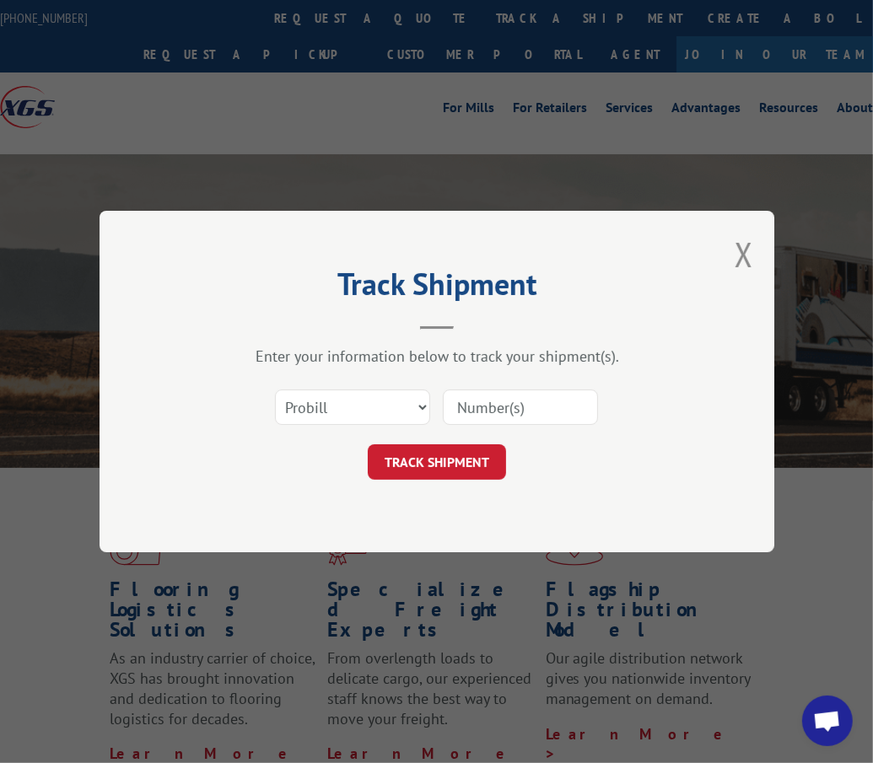
click at [503, 399] on input at bounding box center [520, 407] width 155 height 35
type input "17673503"
click button "TRACK SHIPMENT" at bounding box center [437, 461] width 138 height 35
